Goal: Check status: Check status

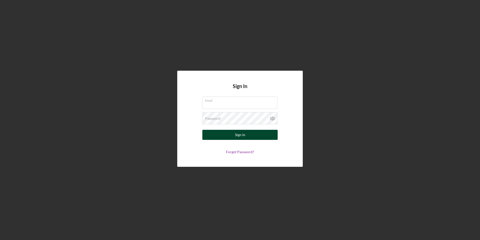
type input "[PERSON_NAME][EMAIL_ADDRESS][DOMAIN_NAME]"
click at [251, 137] on button "Sign In" at bounding box center [240, 135] width 75 height 10
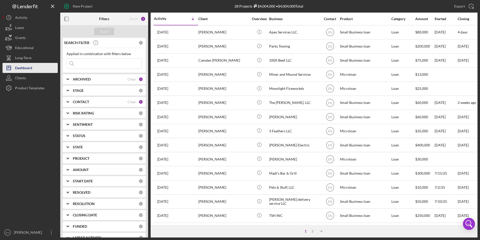
click at [18, 69] on div "Dashboard" at bounding box center [23, 68] width 17 height 11
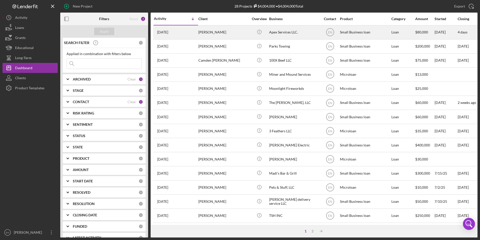
click at [214, 33] on div "[PERSON_NAME]" at bounding box center [224, 32] width 50 height 13
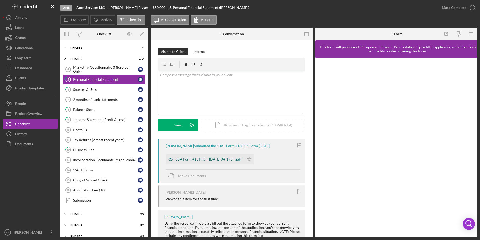
click at [183, 160] on div "SBA Form 413 PFS -- [DATE] 04_19pm.pdf" at bounding box center [209, 159] width 66 height 4
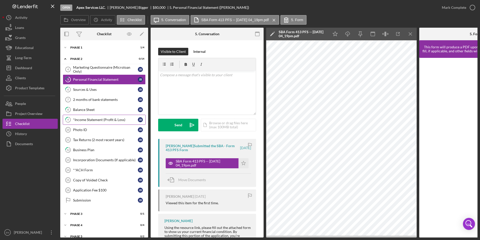
click at [84, 119] on div "*Income Statement (Profit & Loss)" at bounding box center [105, 120] width 65 height 4
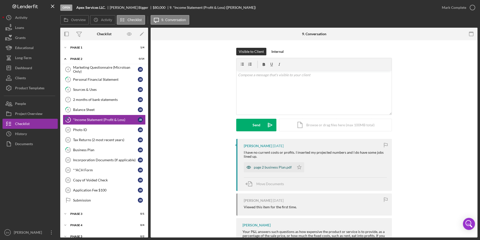
click at [264, 166] on div "page 2 business Plan.pdf" at bounding box center [273, 167] width 38 height 4
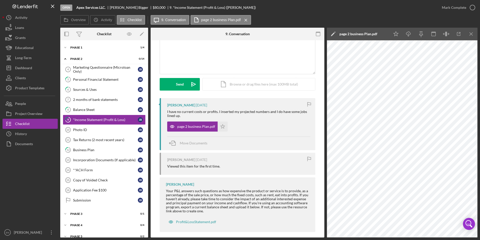
scroll to position [45, 0]
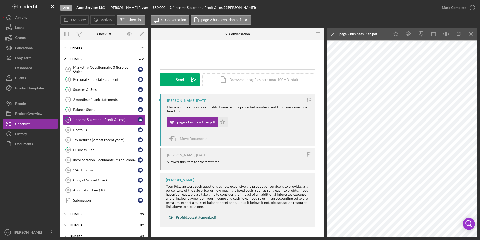
click at [198, 217] on div "Profit&LossStatement.pdf" at bounding box center [196, 217] width 40 height 4
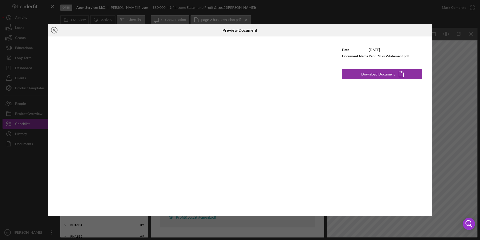
click at [56, 29] on line at bounding box center [54, 30] width 3 height 3
